Goal: Task Accomplishment & Management: Use online tool/utility

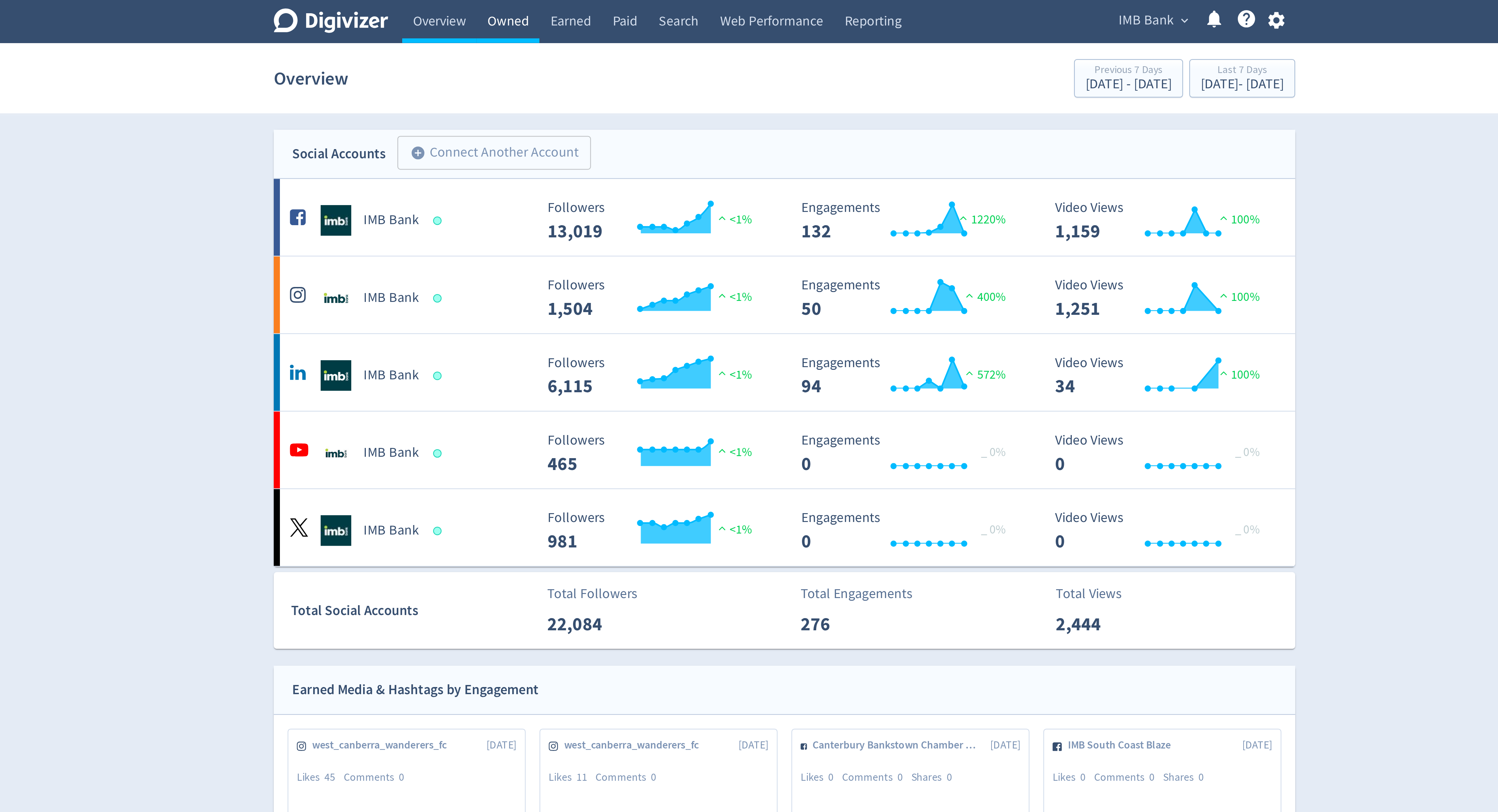
click at [633, 11] on link "Owned" at bounding box center [627, 9] width 28 height 19
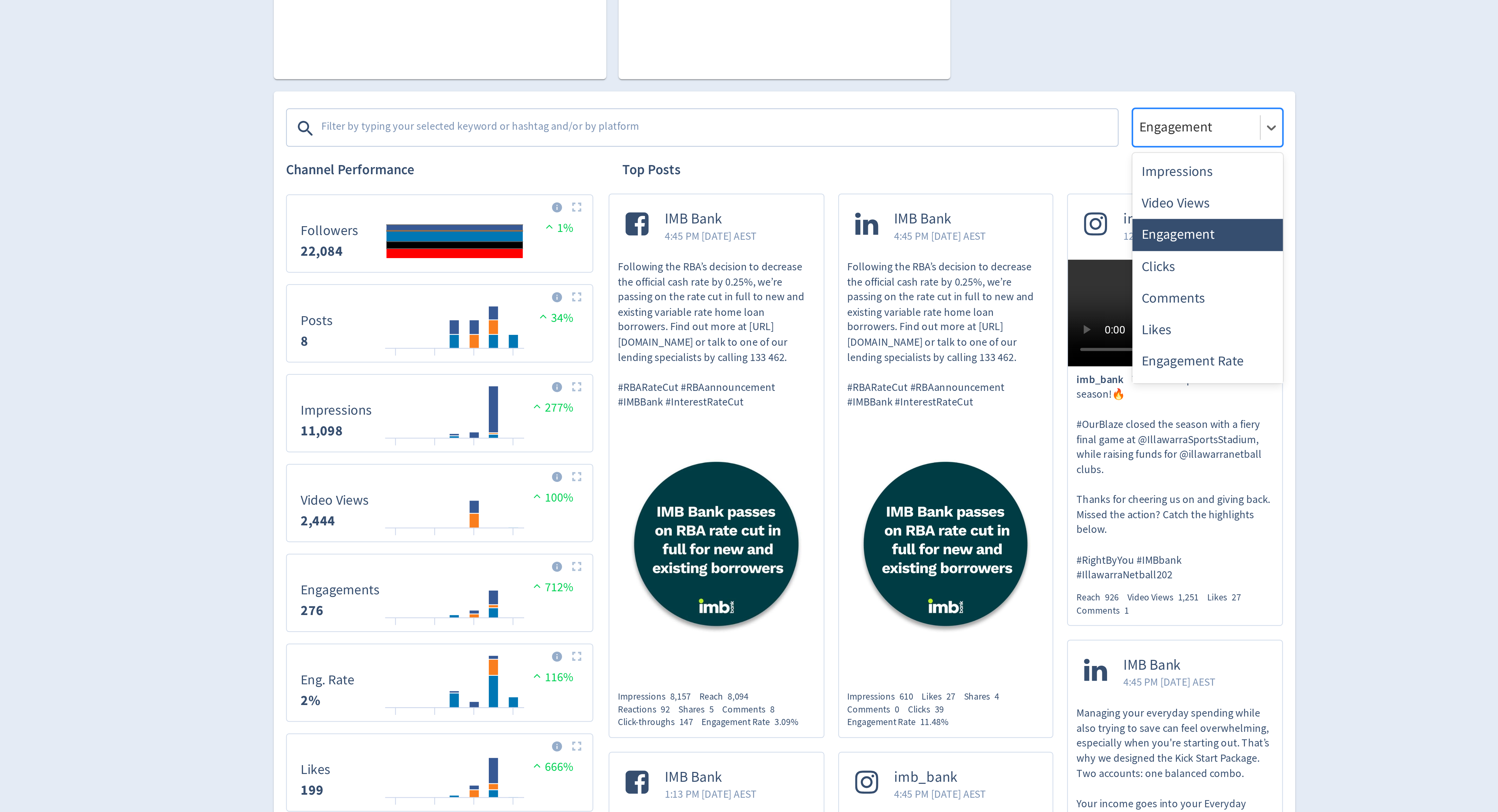
click at [943, 279] on div at bounding box center [931, 280] width 52 height 10
click at [939, 295] on div "Impressions" at bounding box center [936, 300] width 66 height 14
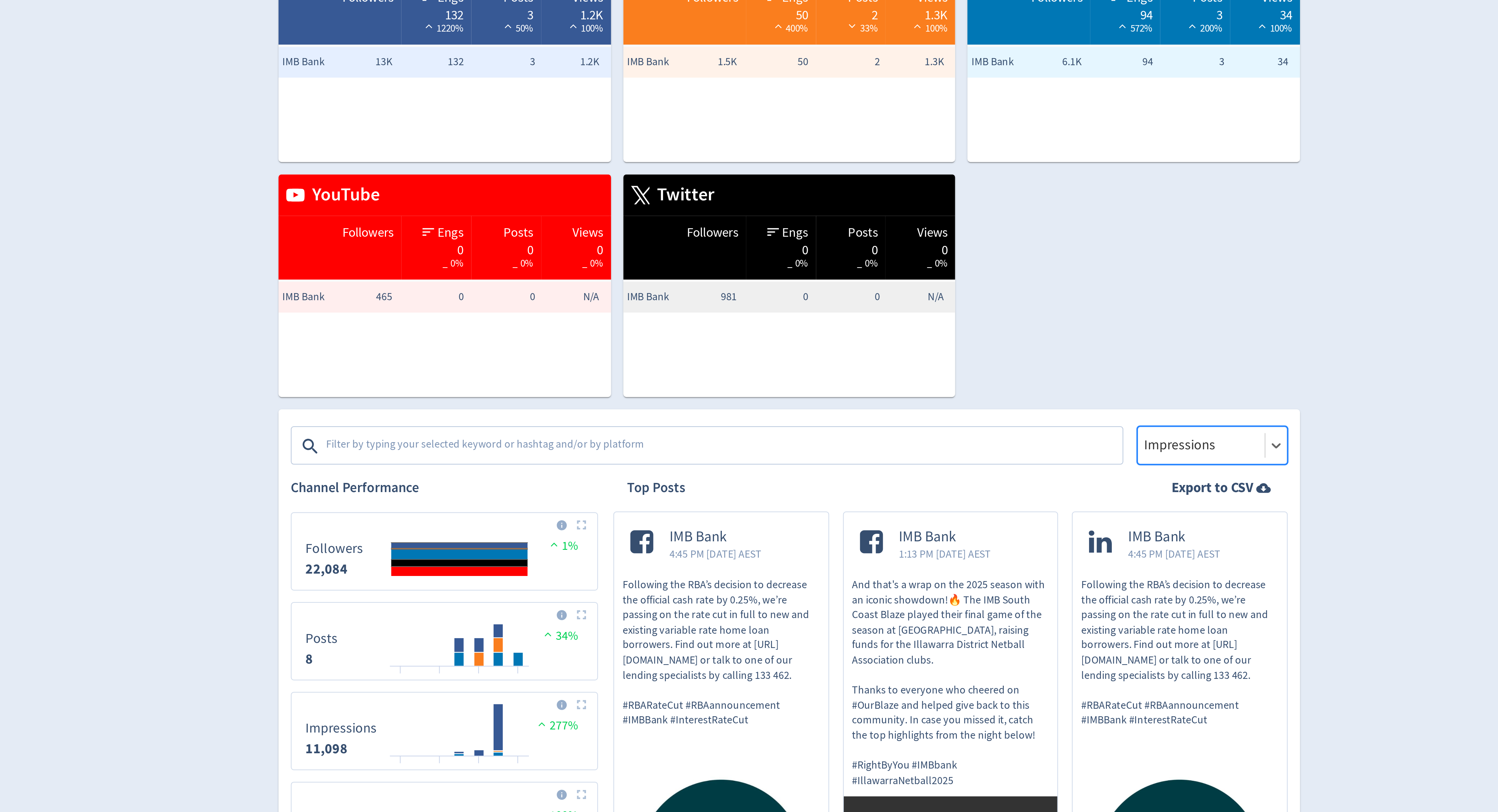
click at [786, 278] on textarea at bounding box center [720, 280] width 352 height 13
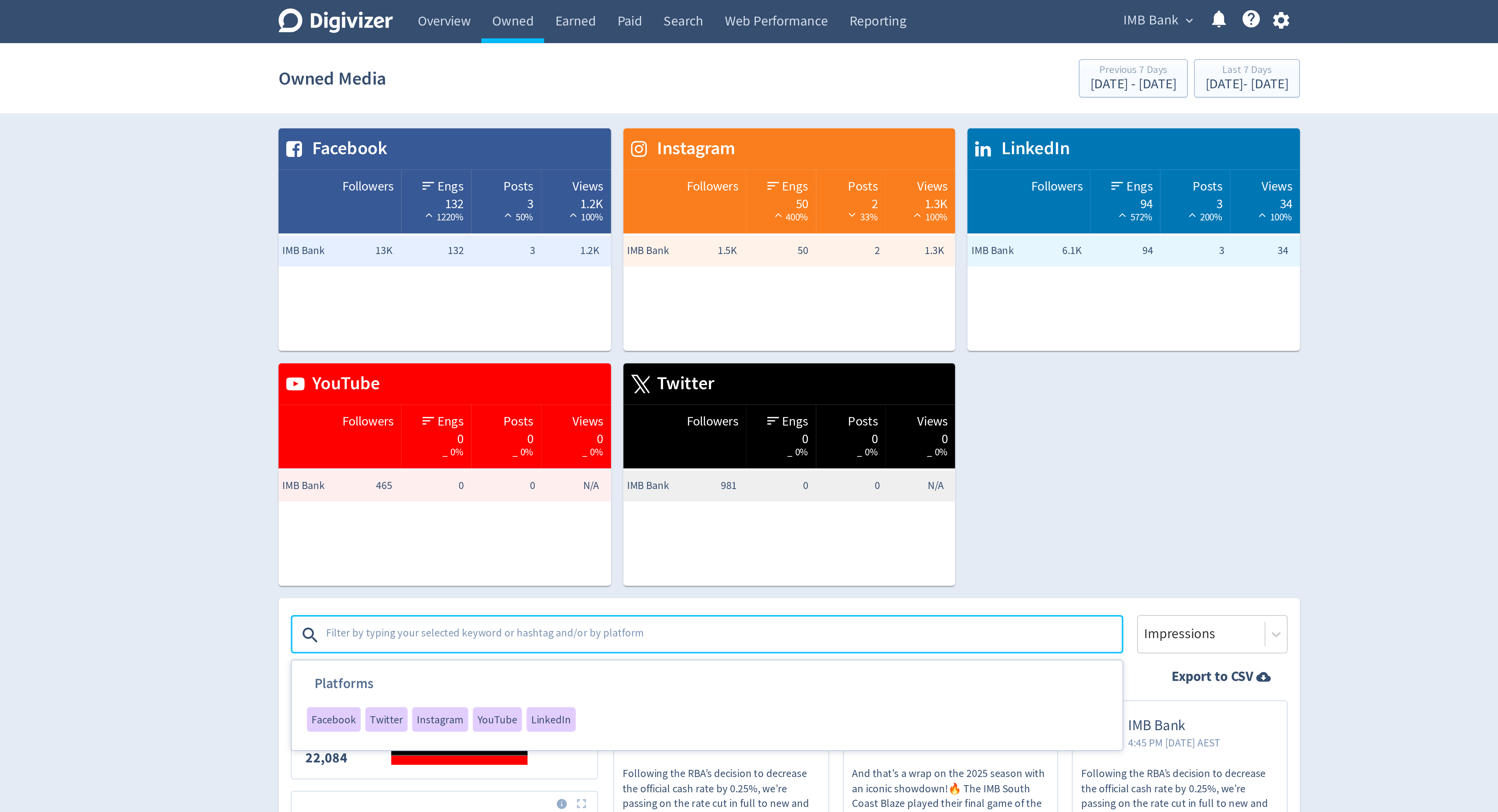
click at [919, 15] on div "IMB Bank expand_more Help Center - Searchable support on using Digivizer" at bounding box center [932, 9] width 85 height 19
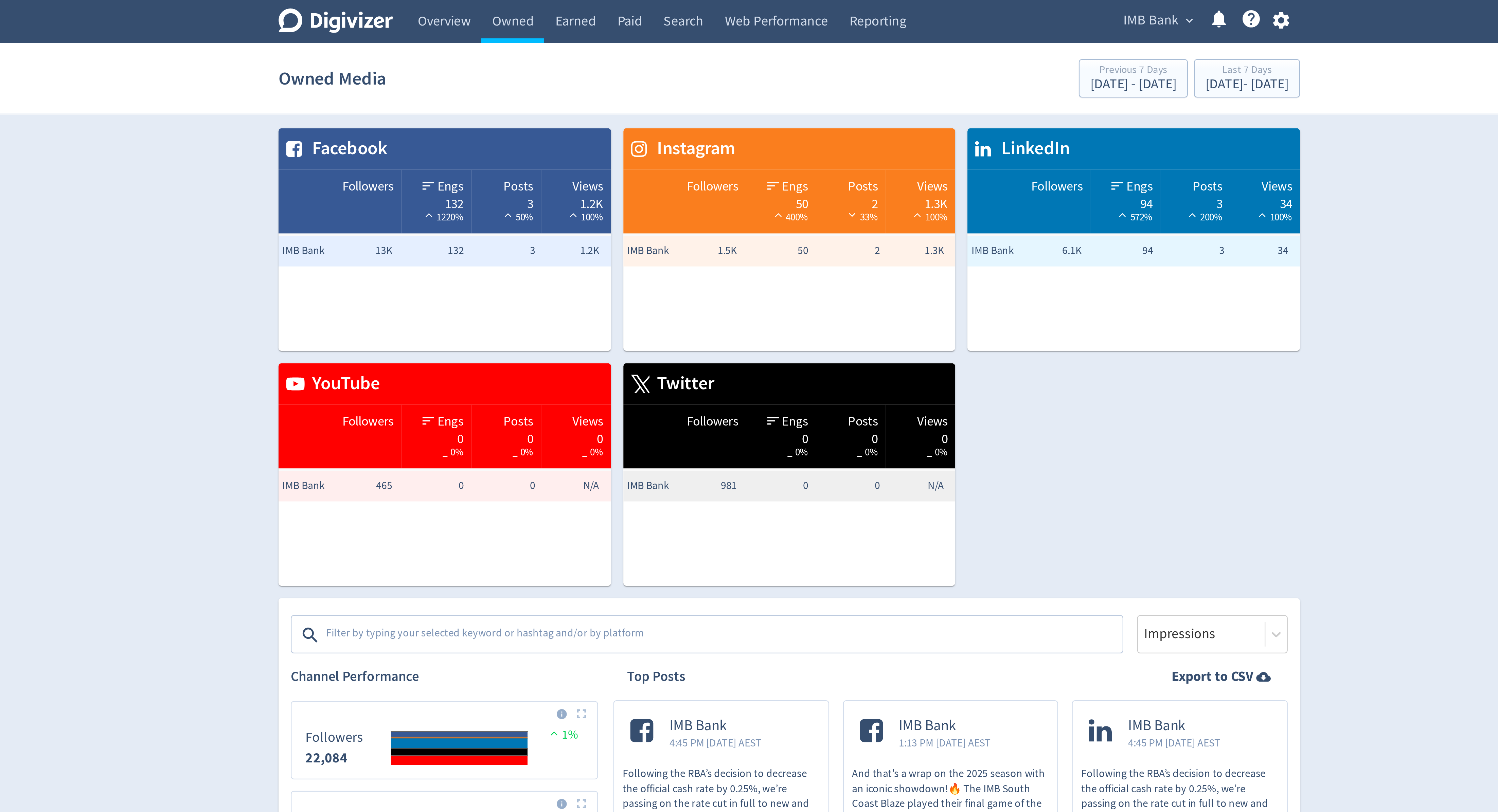
click at [917, 11] on span "IMB Bank" at bounding box center [909, 9] width 24 height 11
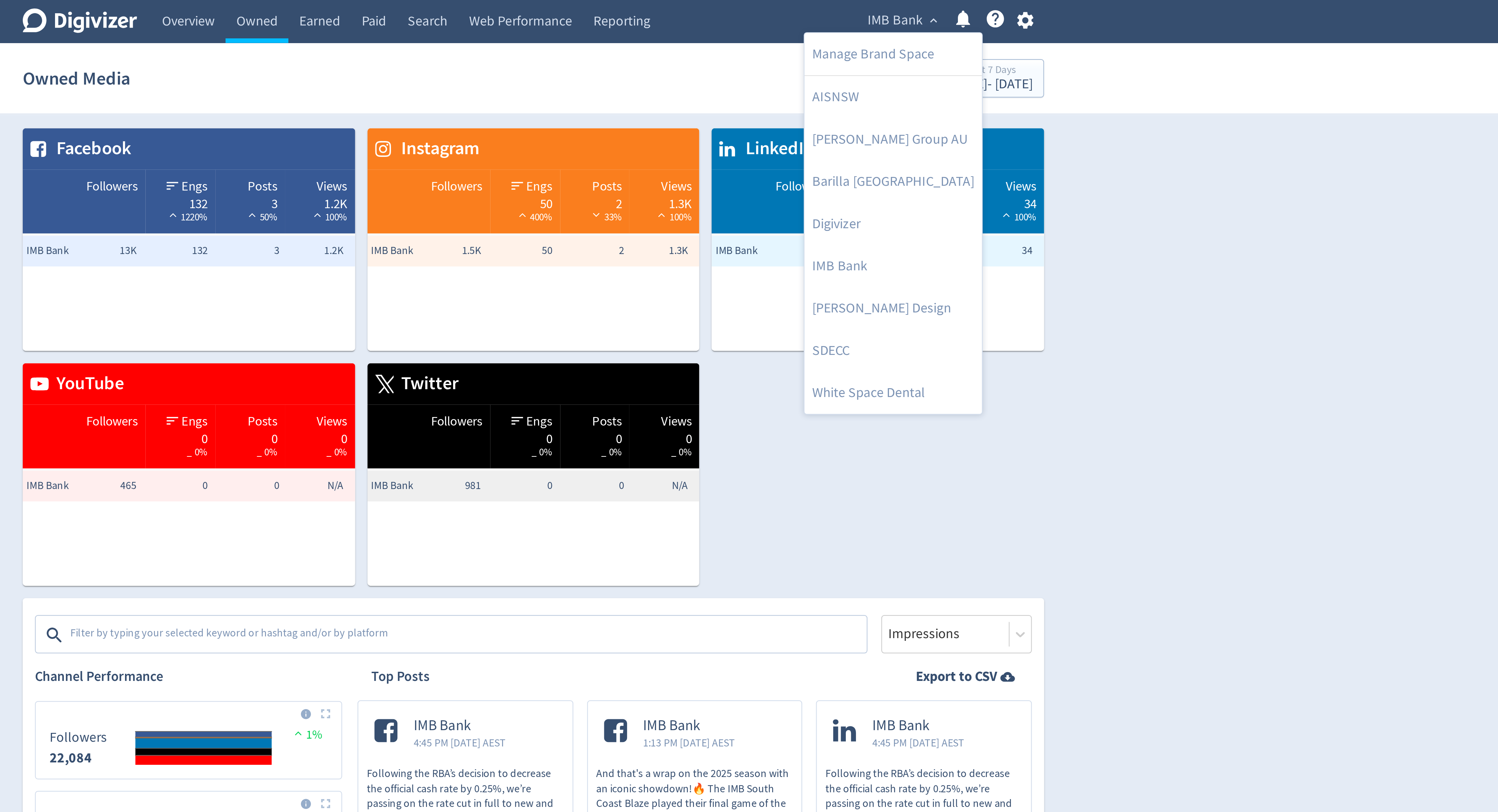
click at [1017, 119] on div at bounding box center [749, 406] width 1498 height 812
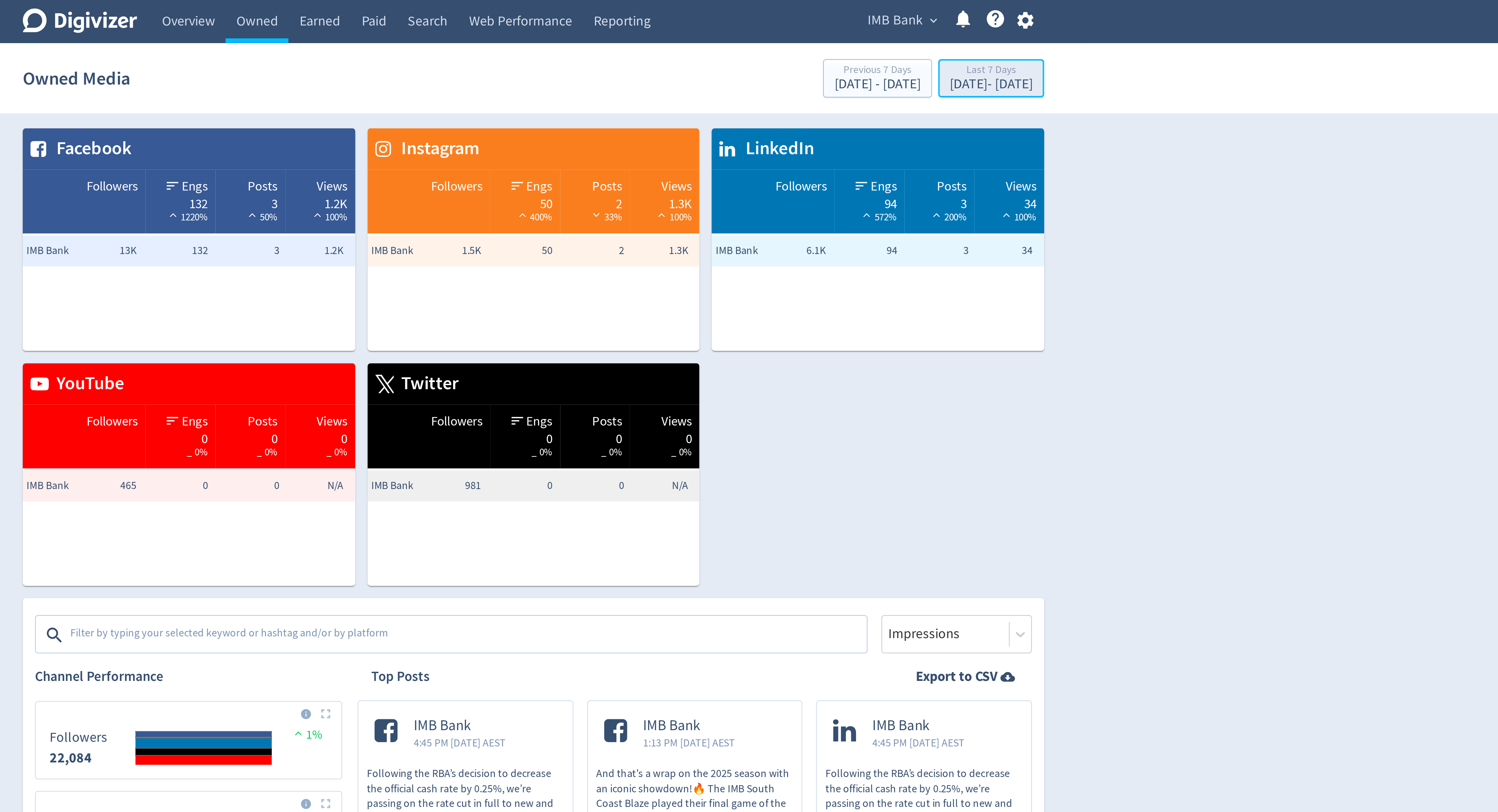
click at [950, 42] on button "Last 7 Days [DATE] - [DATE]" at bounding box center [951, 34] width 47 height 17
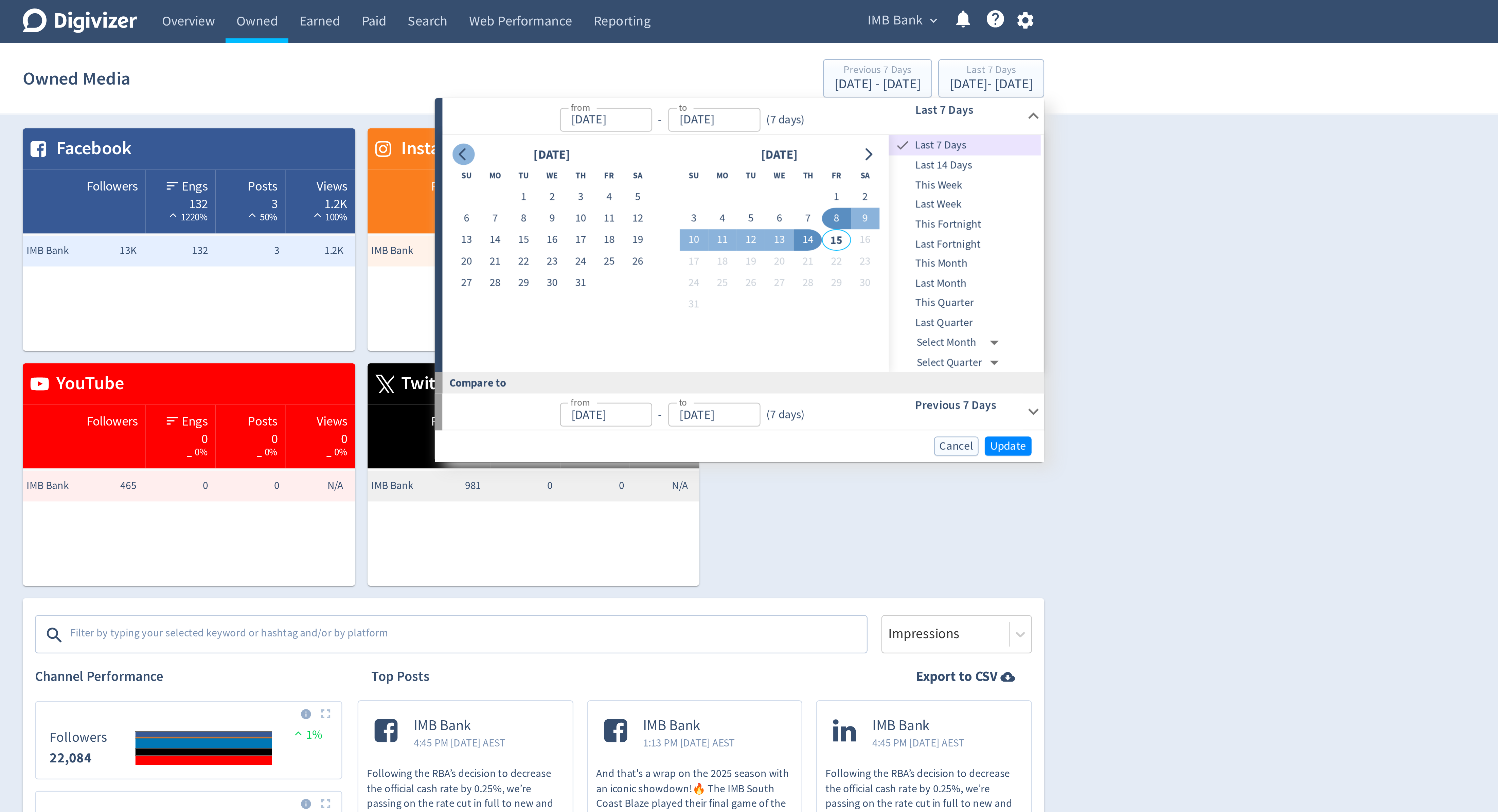
click at [721, 67] on button "Go to previous month" at bounding box center [718, 68] width 10 height 9
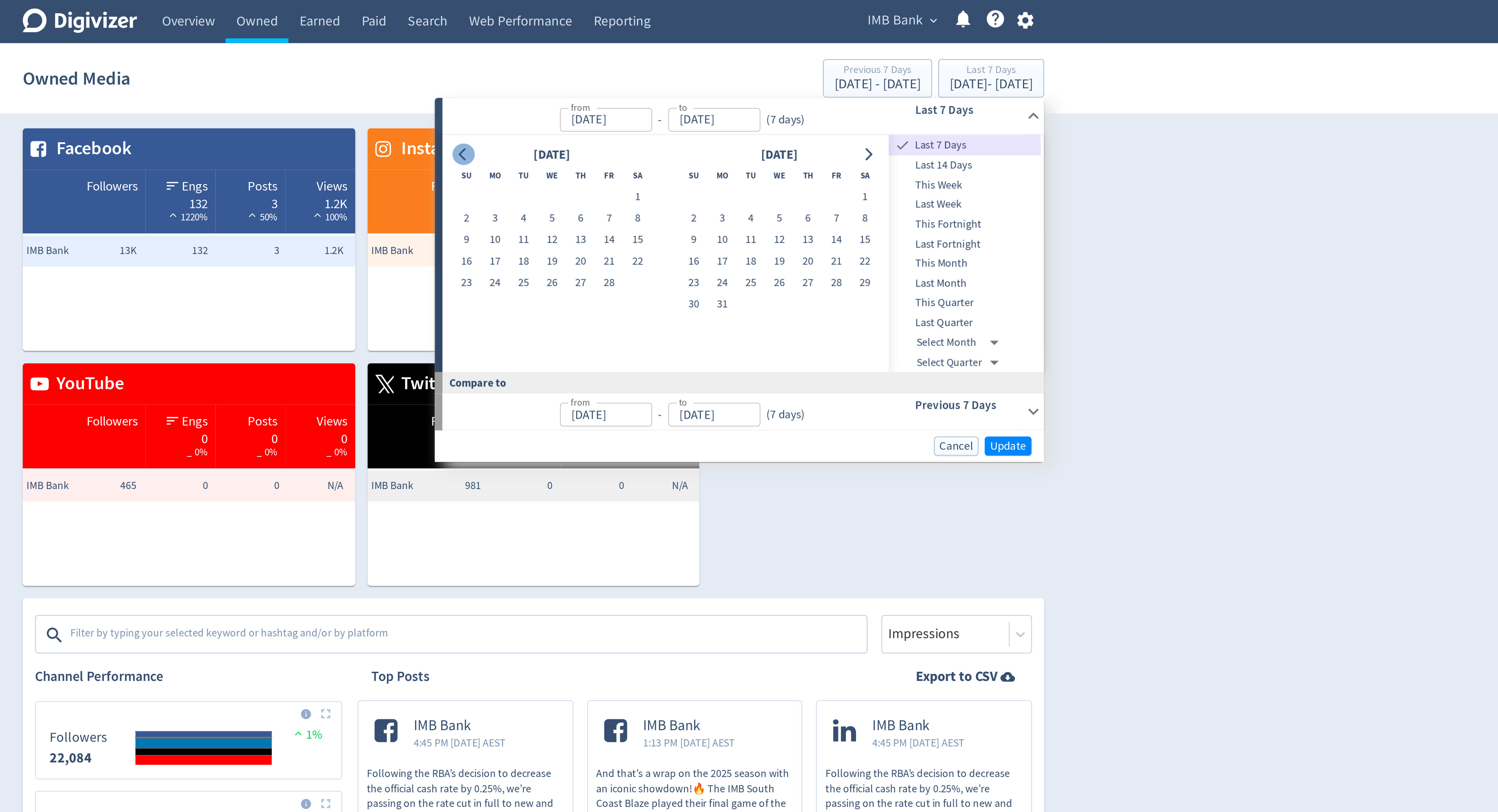
click at [721, 67] on button "Go to previous month" at bounding box center [718, 68] width 10 height 9
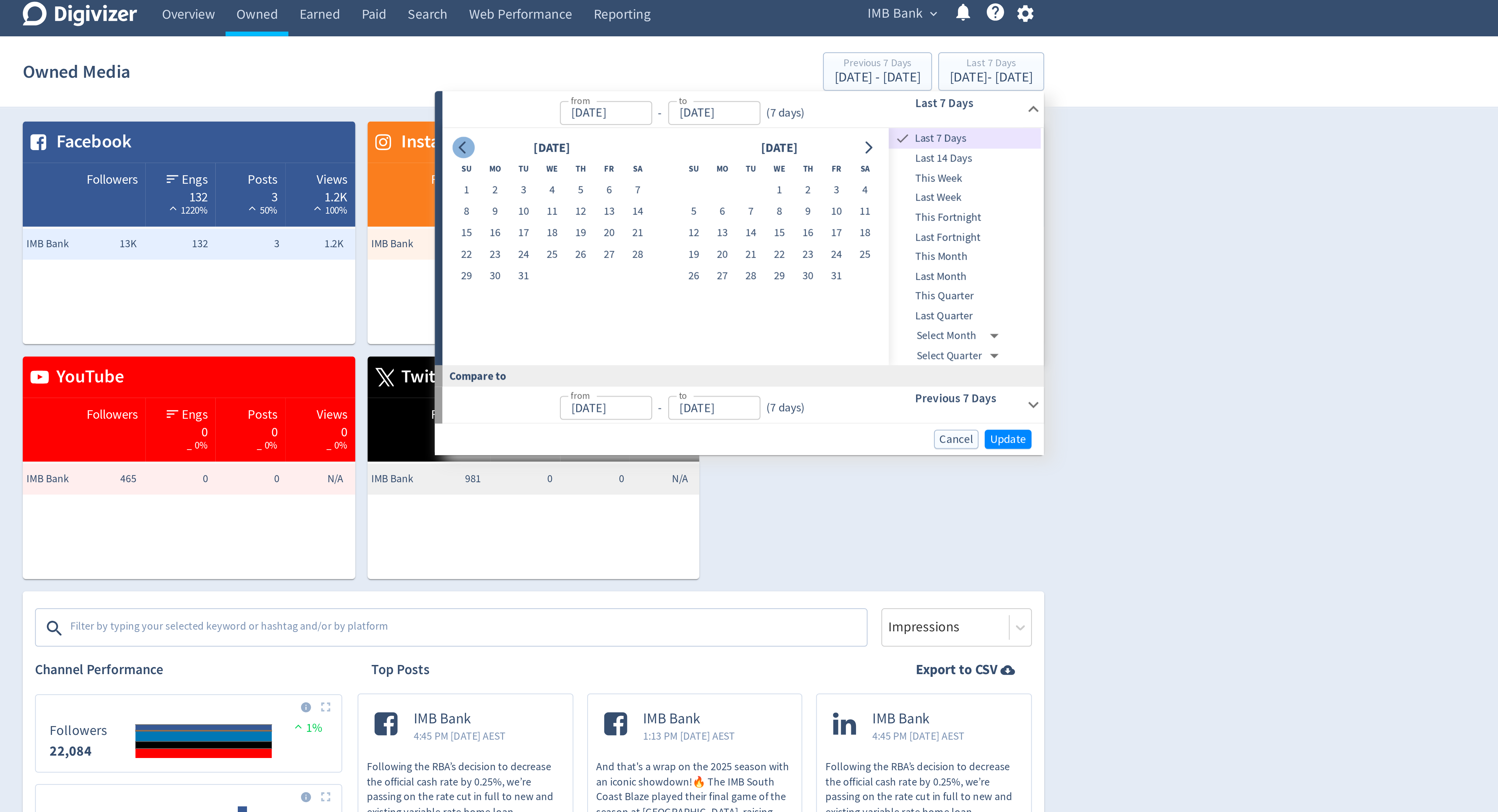
click at [718, 64] on button "Go to previous month" at bounding box center [718, 68] width 10 height 9
click at [713, 68] on button "Go to previous month" at bounding box center [718, 68] width 10 height 9
click at [783, 106] on button "16" at bounding box center [783, 106] width 13 height 9
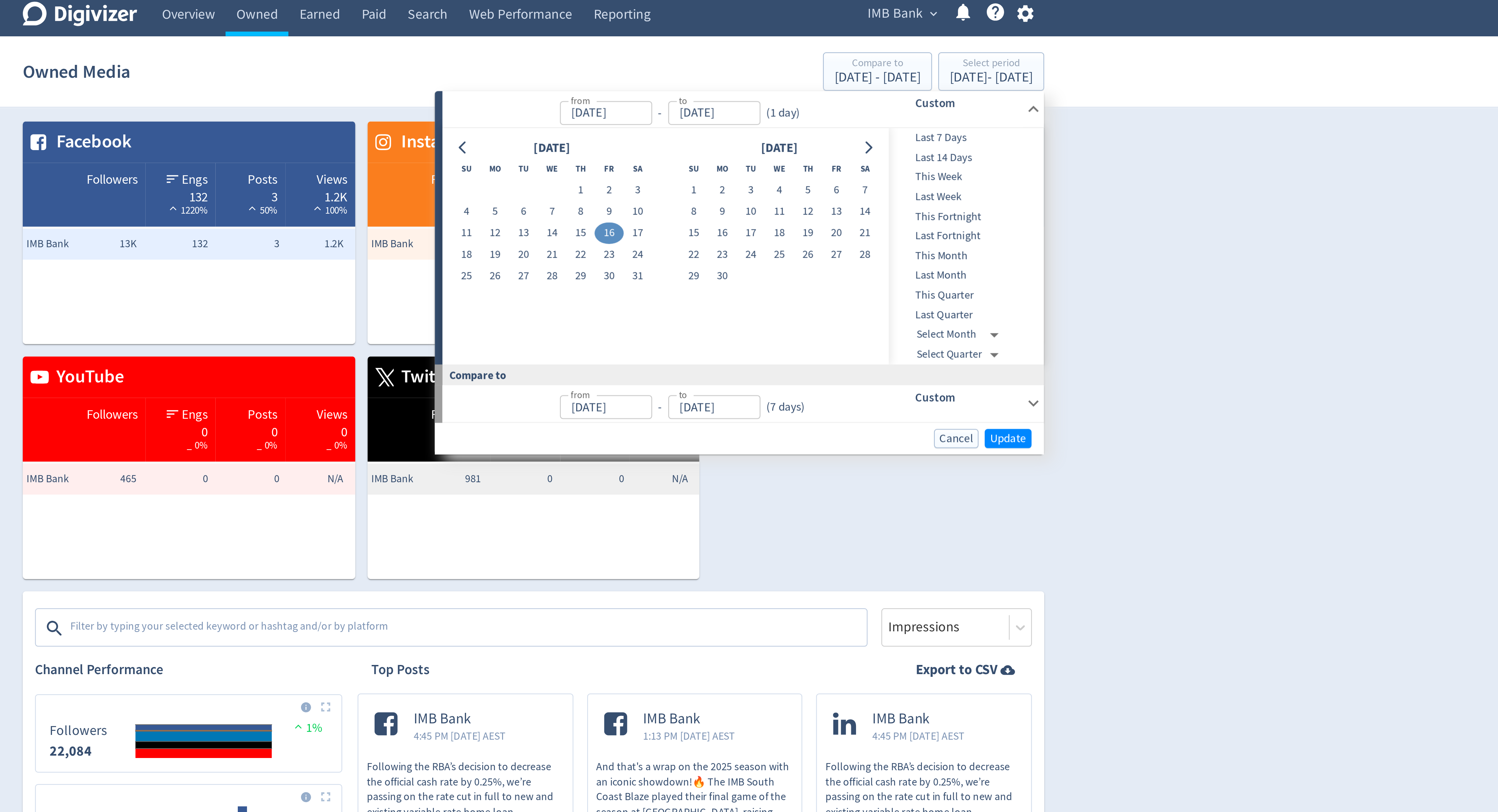
type input "[DATE]"
click at [901, 67] on button "Go to next month" at bounding box center [897, 68] width 10 height 9
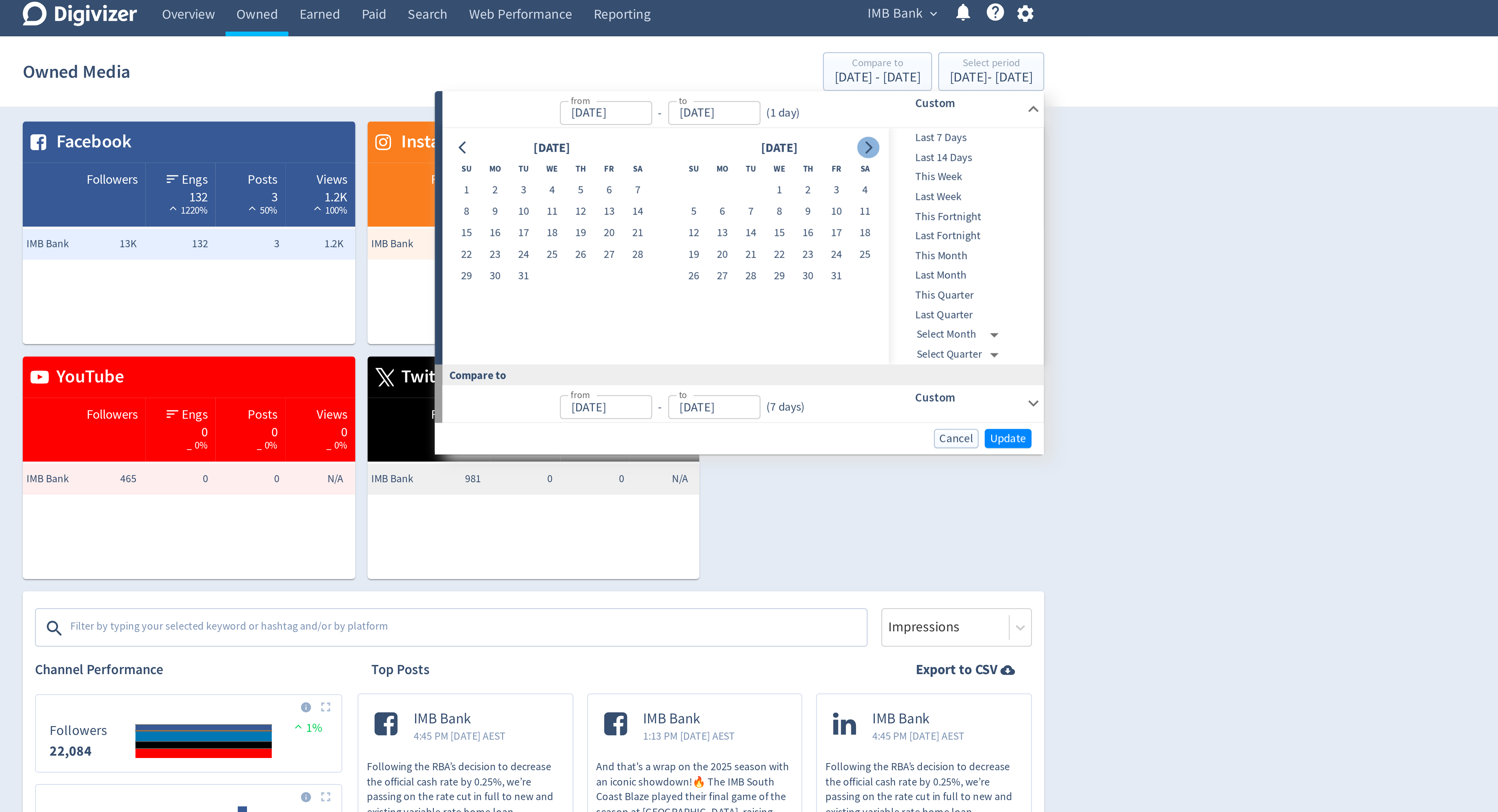
click at [901, 67] on button "Go to next month" at bounding box center [897, 68] width 10 height 9
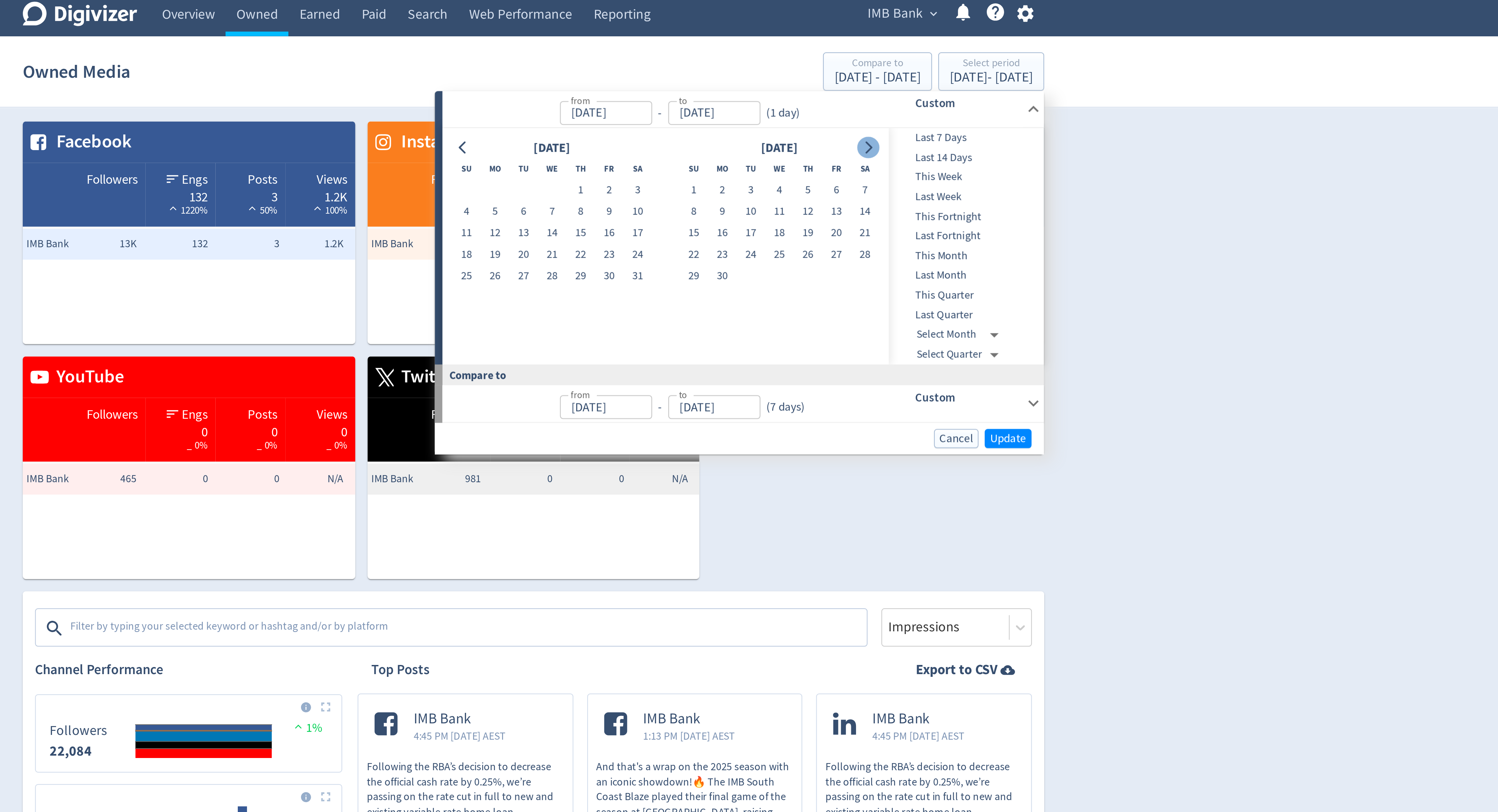
click at [901, 67] on button "Go to next month" at bounding box center [897, 68] width 10 height 9
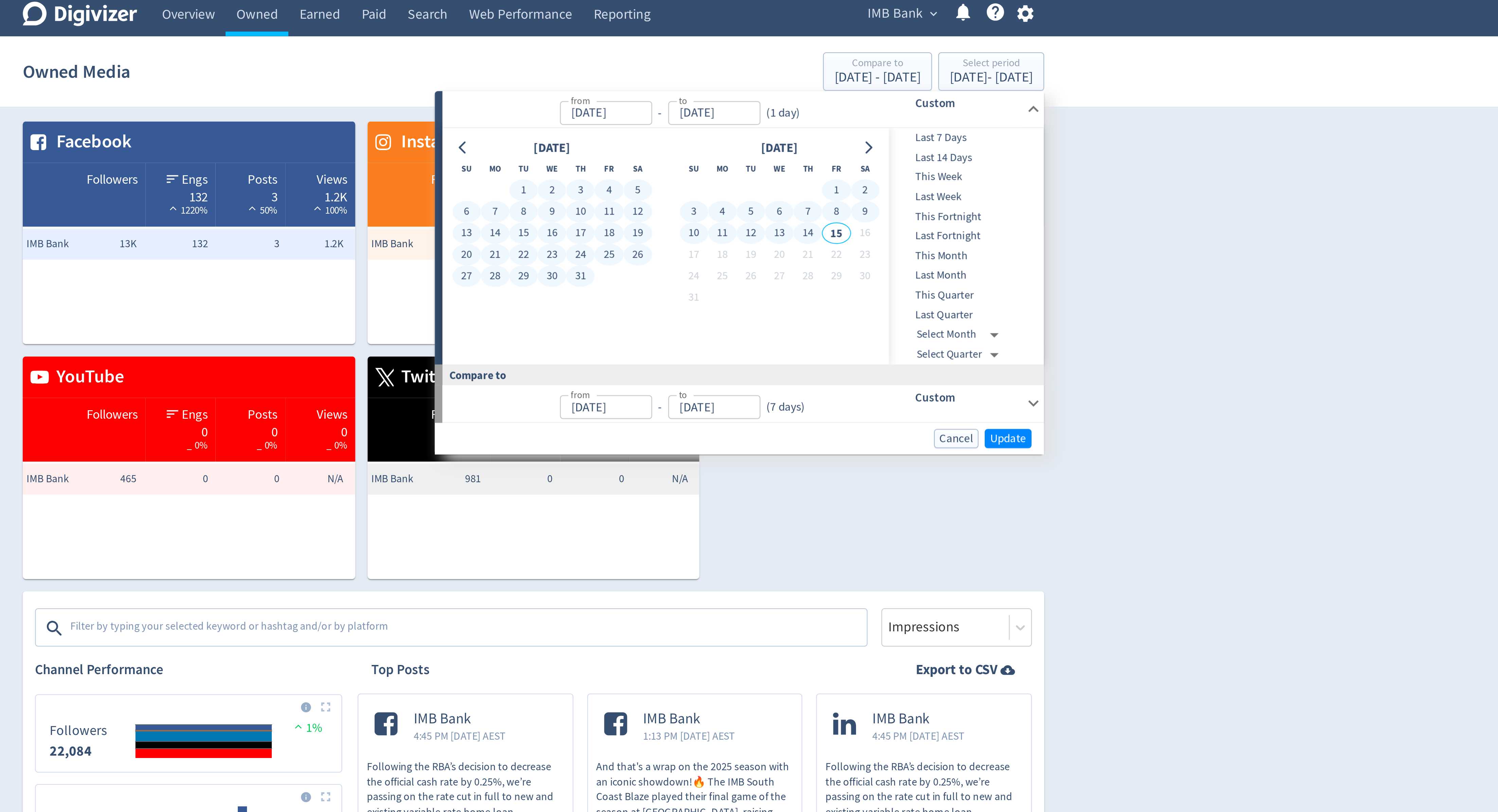
click at [871, 105] on button "14" at bounding box center [871, 106] width 13 height 9
type input "[DATE]"
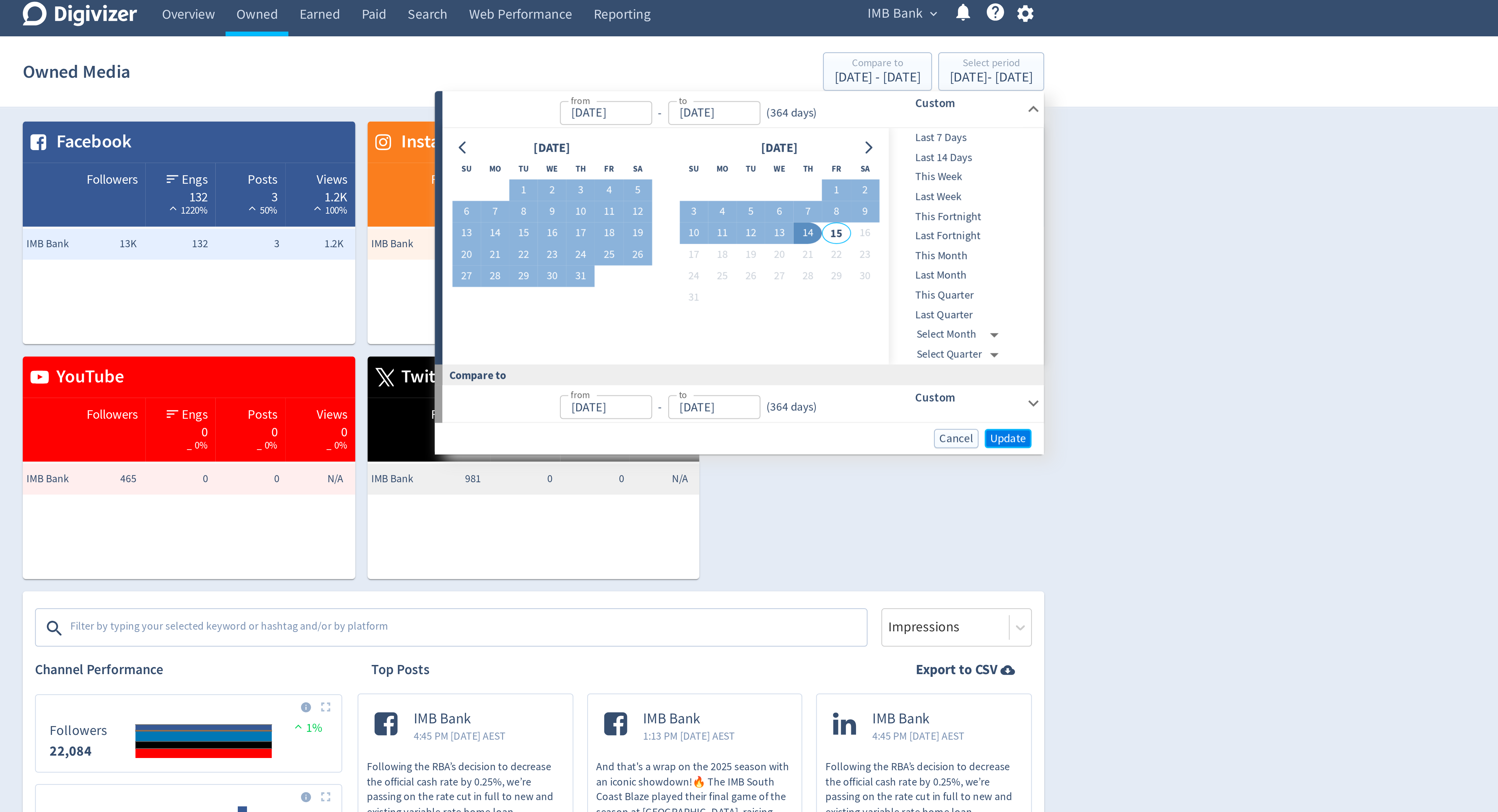
click at [957, 196] on span "Update" at bounding box center [959, 196] width 16 height 5
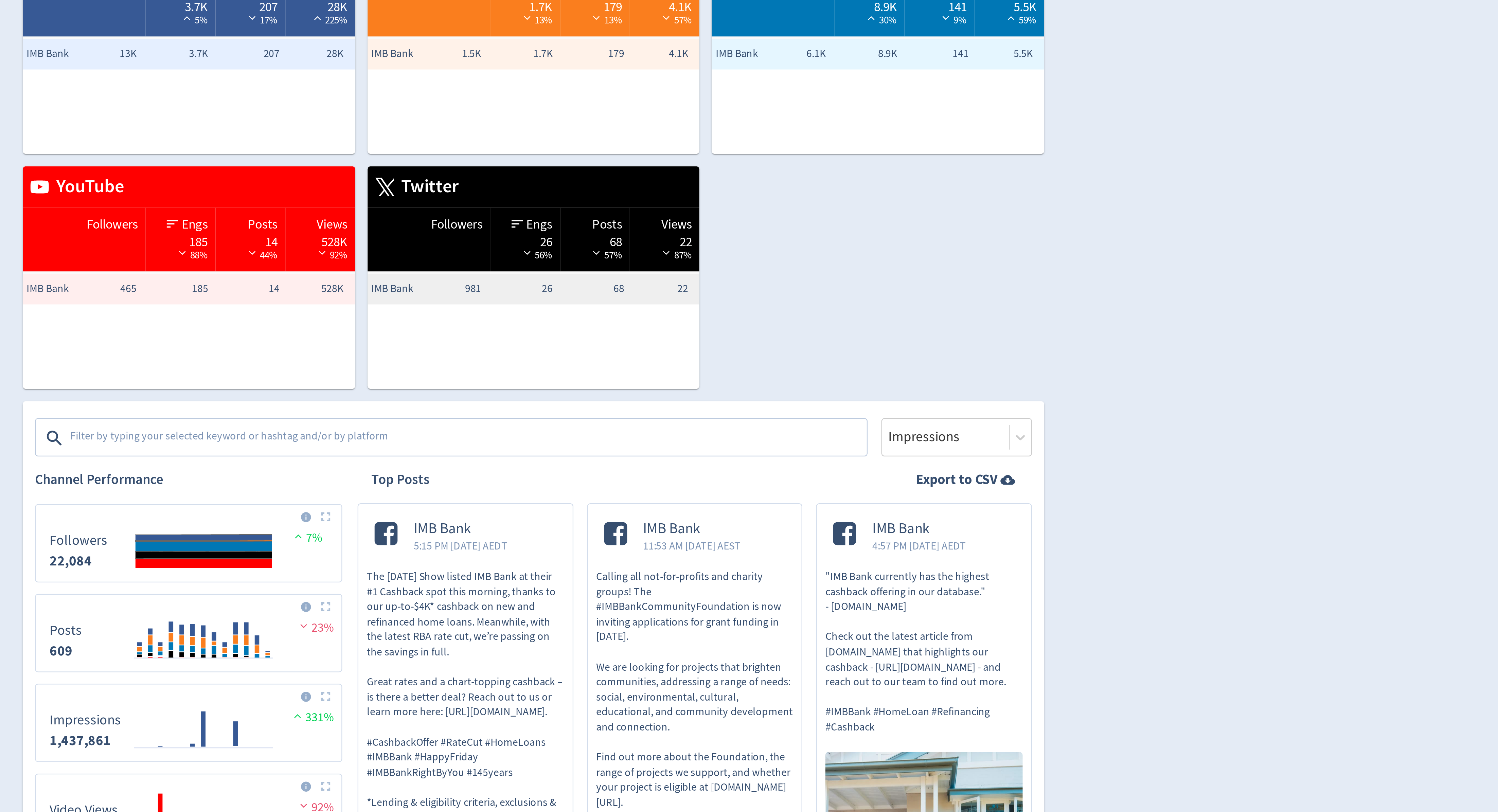
click at [656, 282] on textarea at bounding box center [720, 280] width 352 height 13
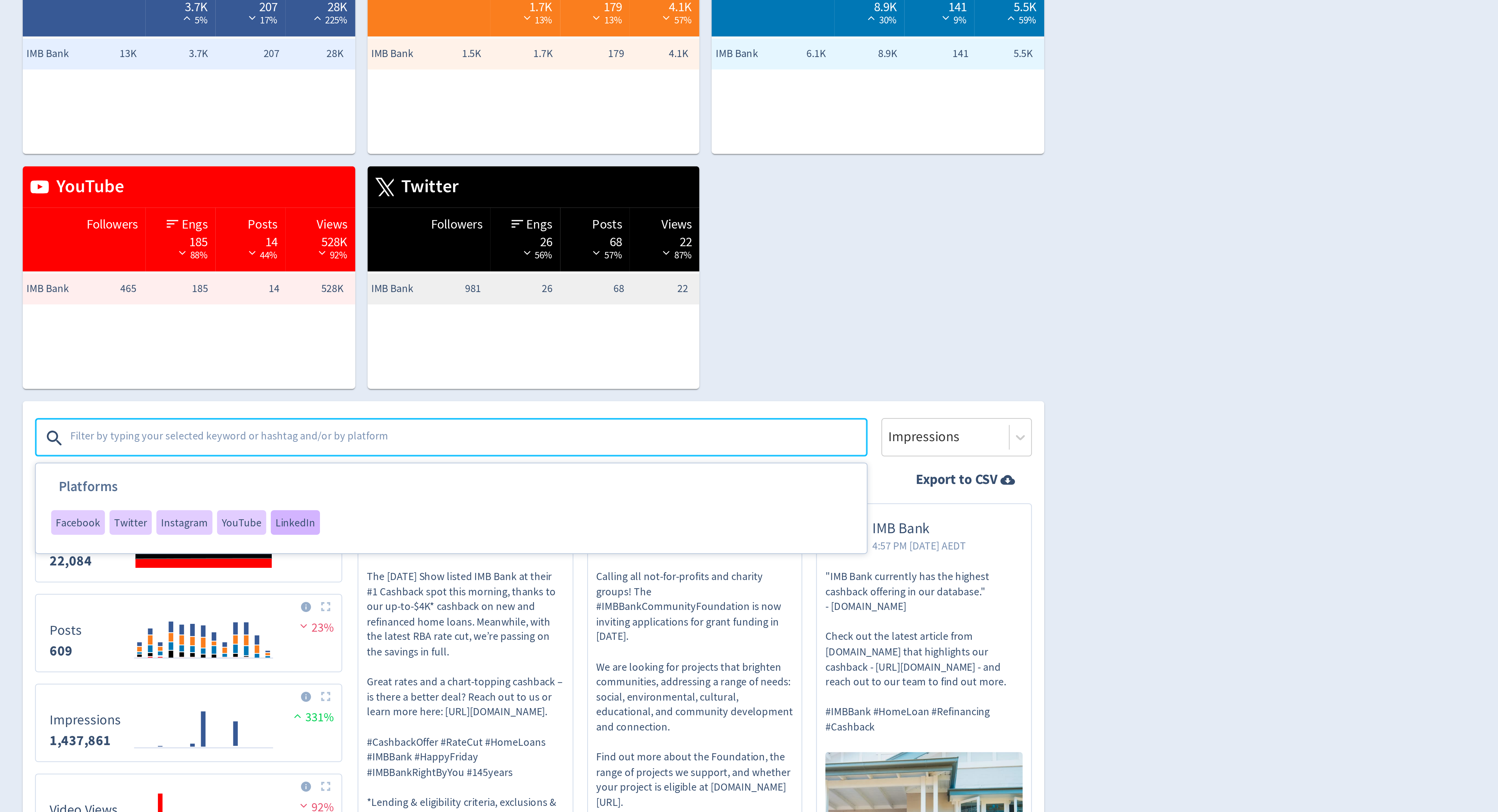
click at [637, 320] on span "LinkedIn" at bounding box center [644, 318] width 17 height 5
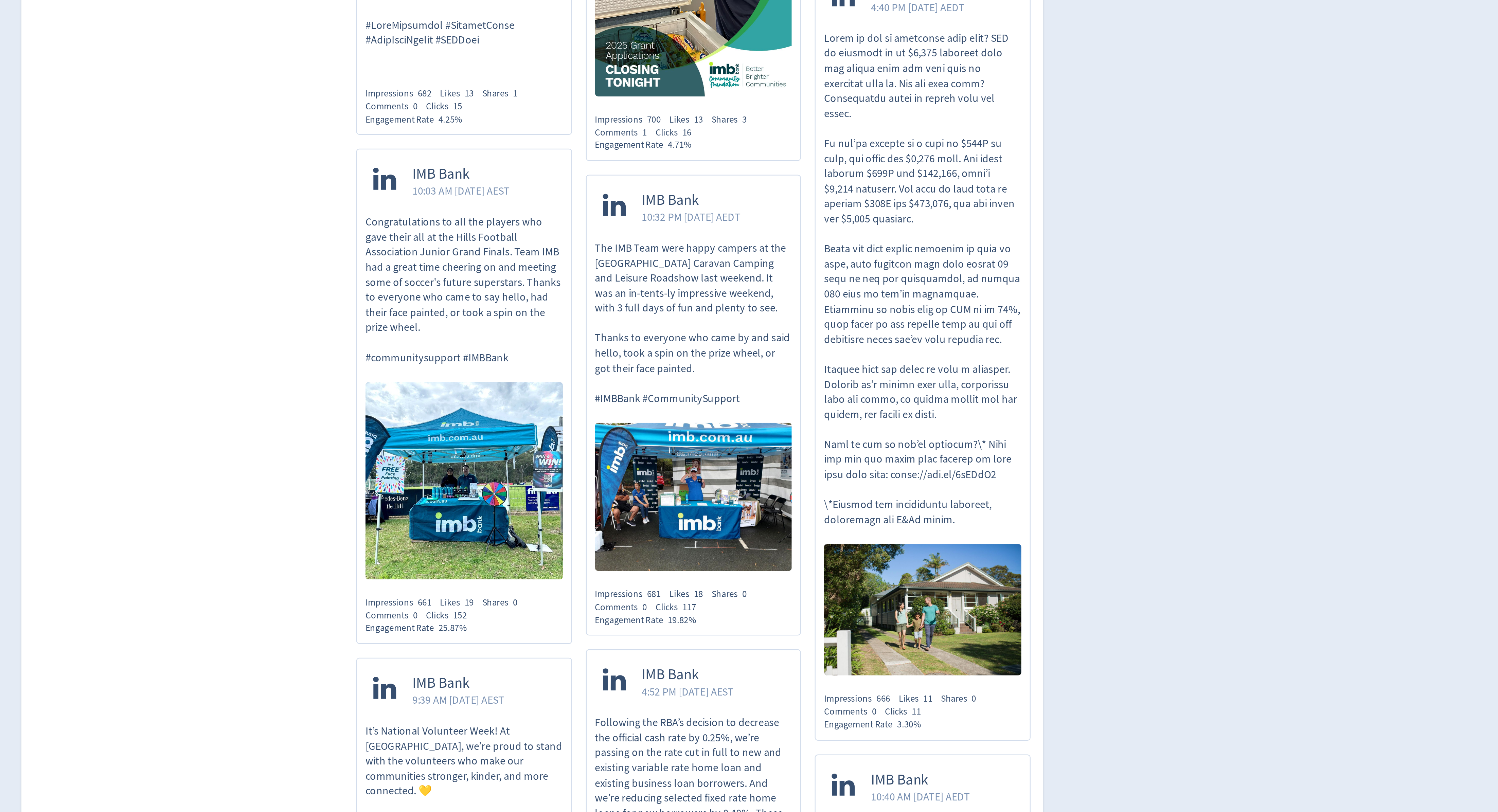
scroll to position [3318, 0]
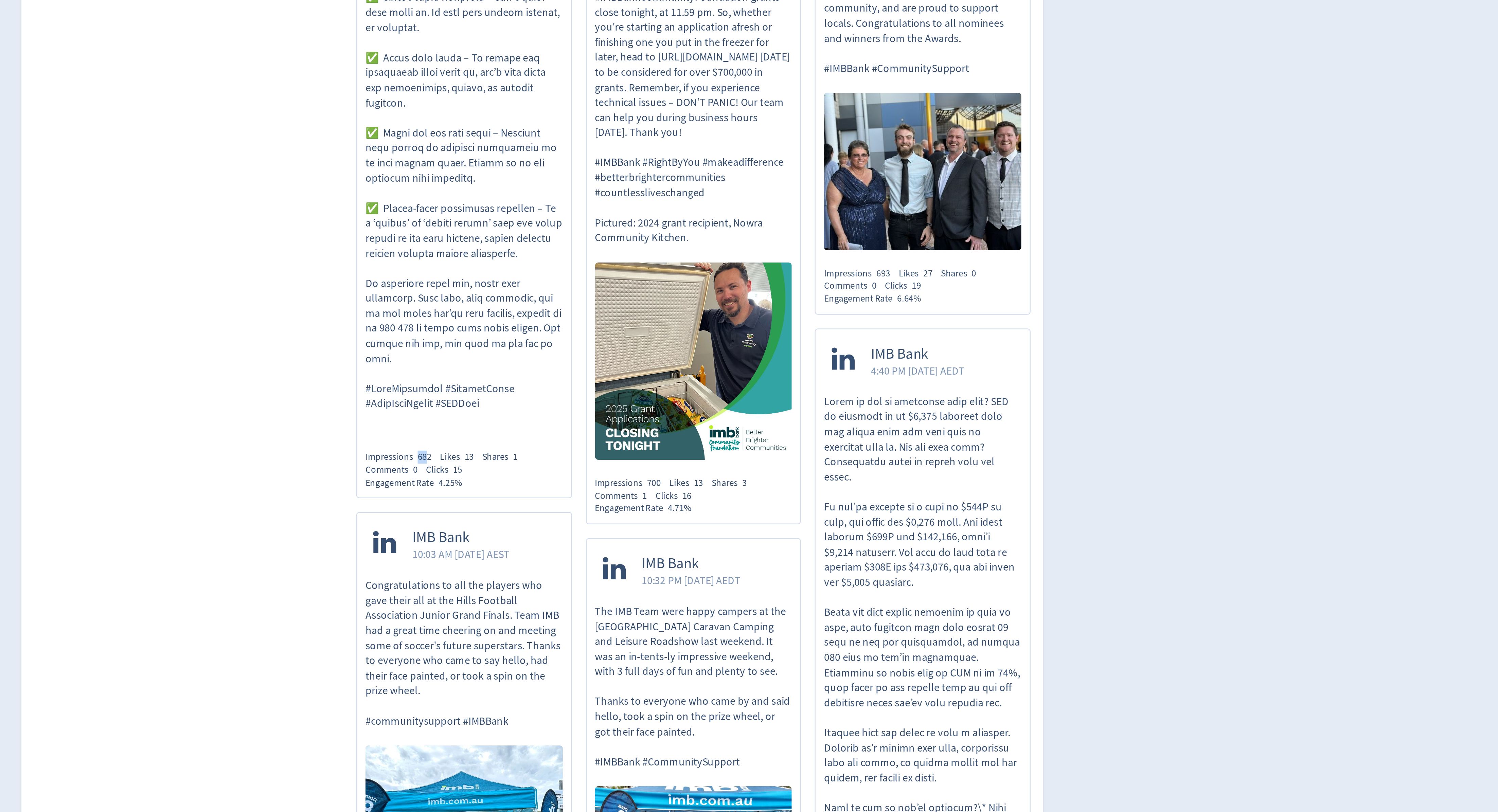
drag, startPoint x: 699, startPoint y: 550, endPoint x: 703, endPoint y: 550, distance: 4.0
click at [702, 498] on span "682" at bounding box center [701, 495] width 6 height 5
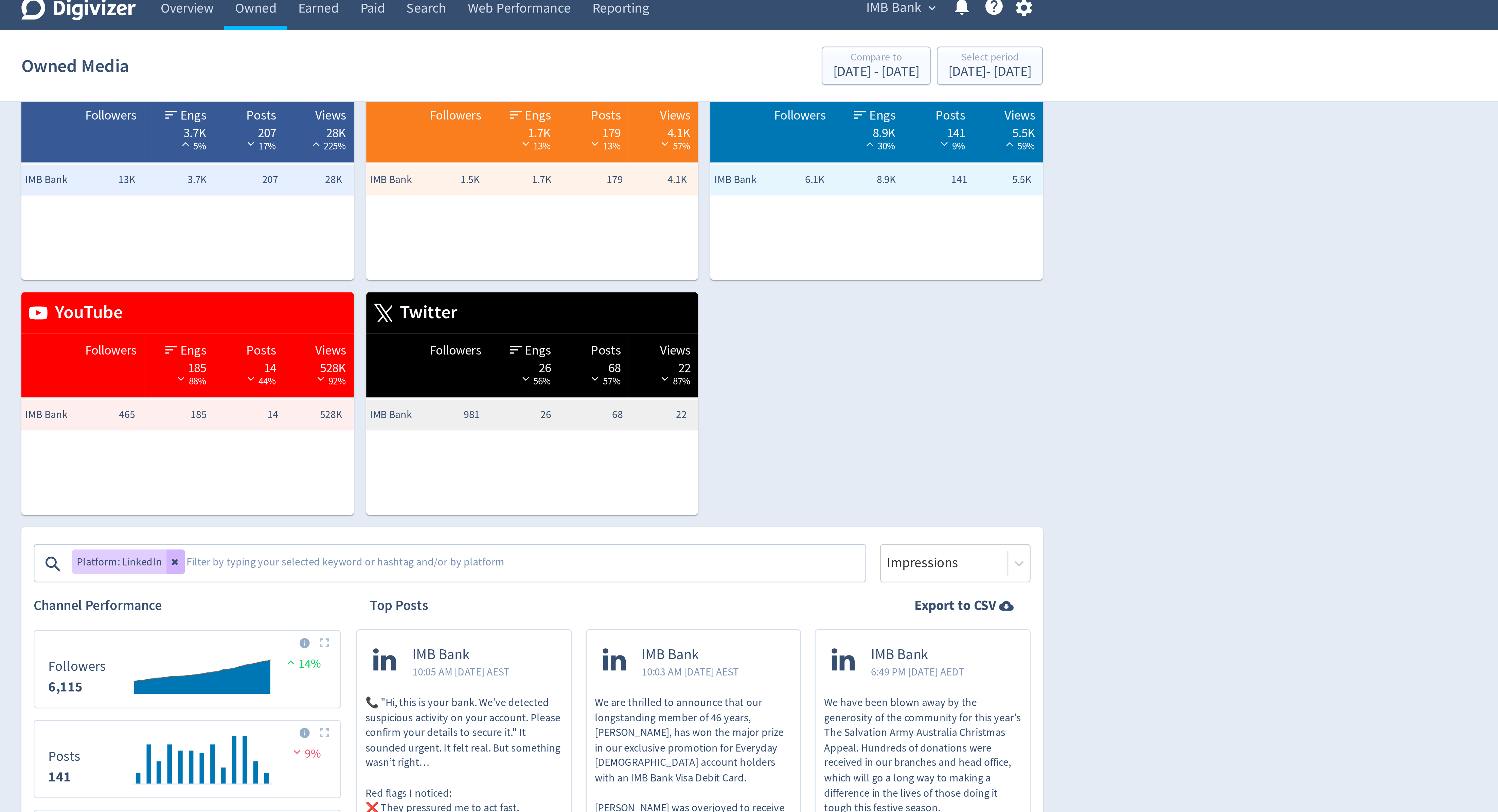
scroll to position [0, 0]
